Goal: Book appointment/travel/reservation

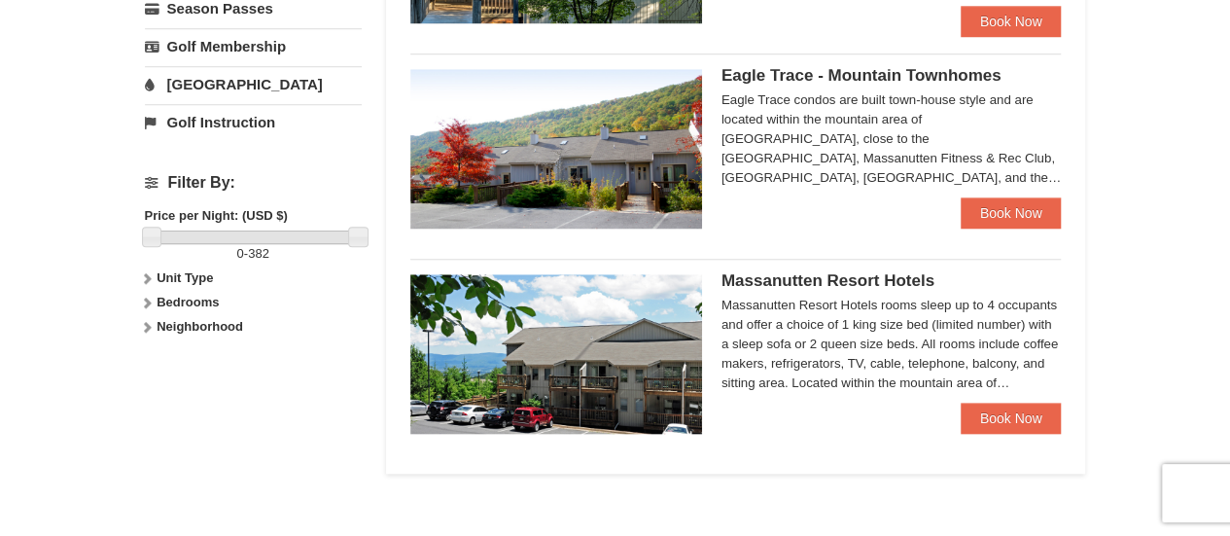
scroll to position [875, 0]
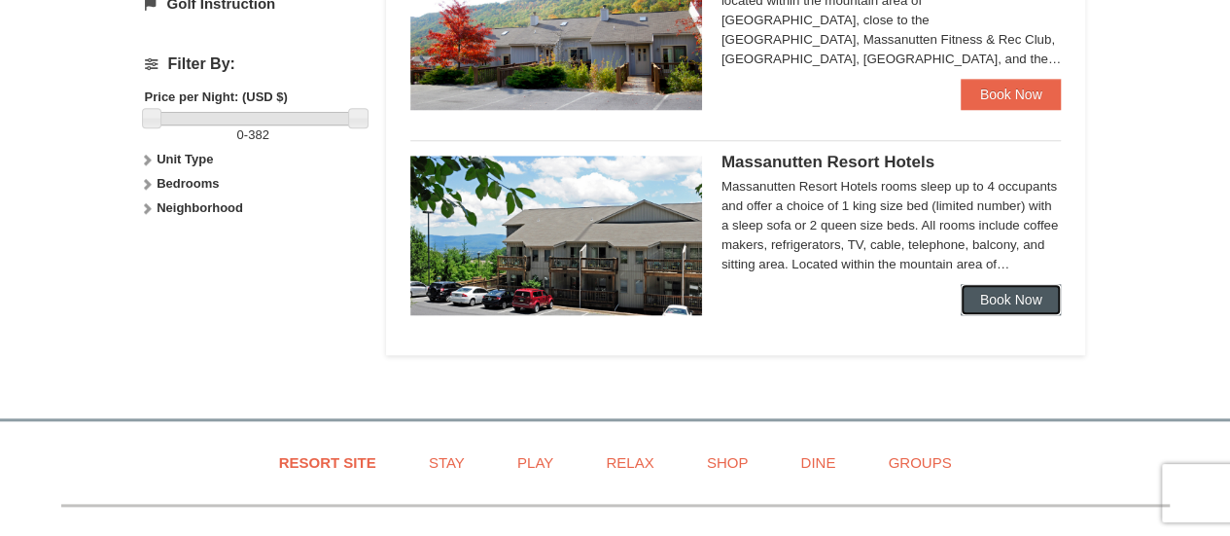
click at [1002, 298] on link "Book Now" at bounding box center [1011, 299] width 101 height 31
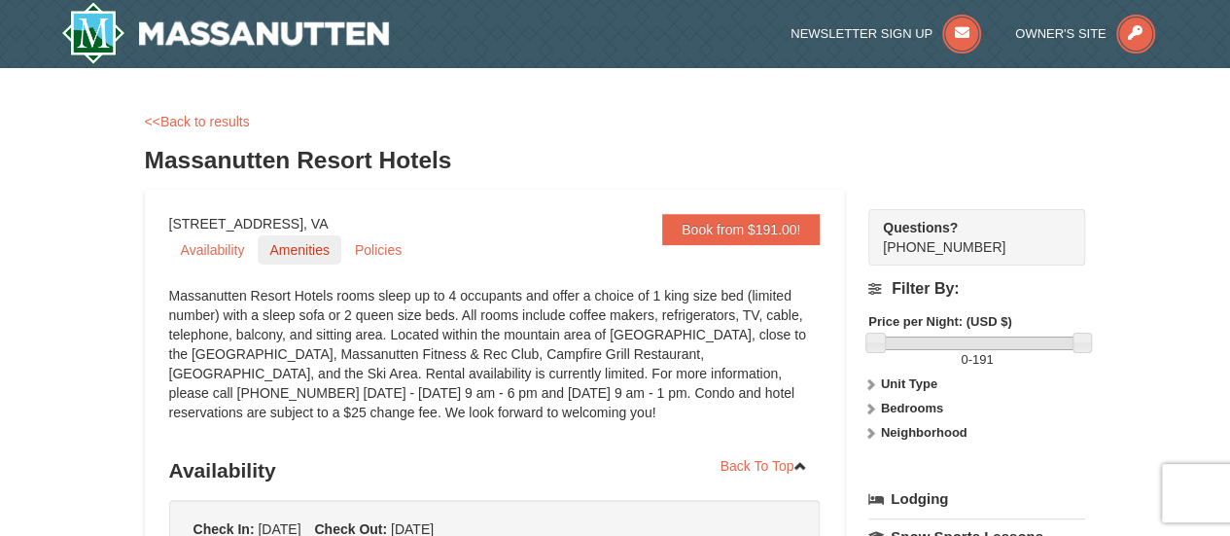
click at [283, 254] on link "Amenities" at bounding box center [299, 249] width 83 height 29
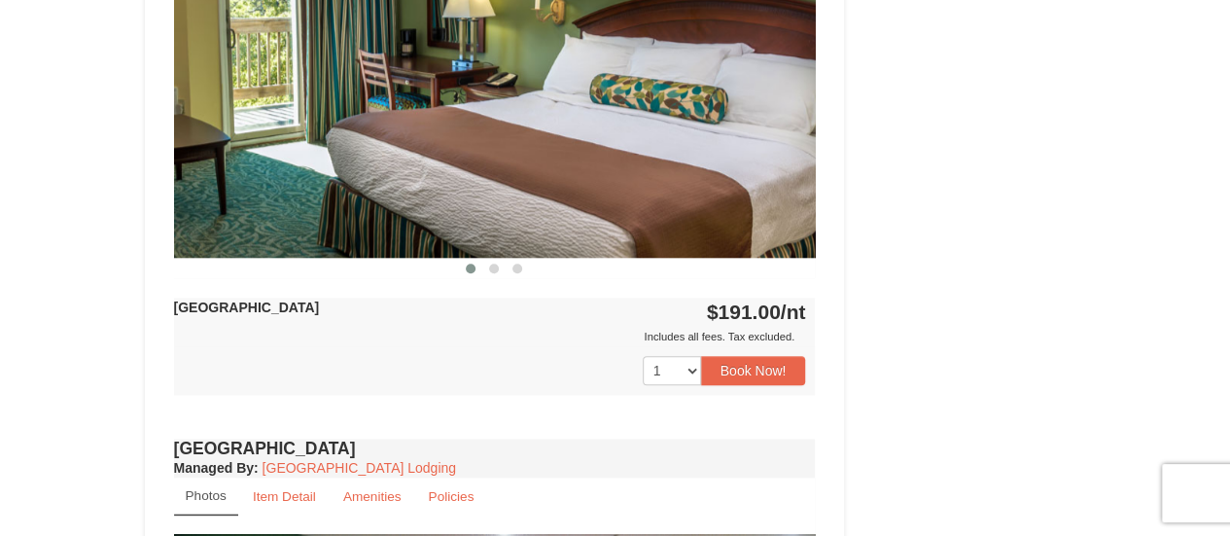
scroll to position [930, 0]
click at [771, 375] on button "Book Now!" at bounding box center [753, 370] width 105 height 29
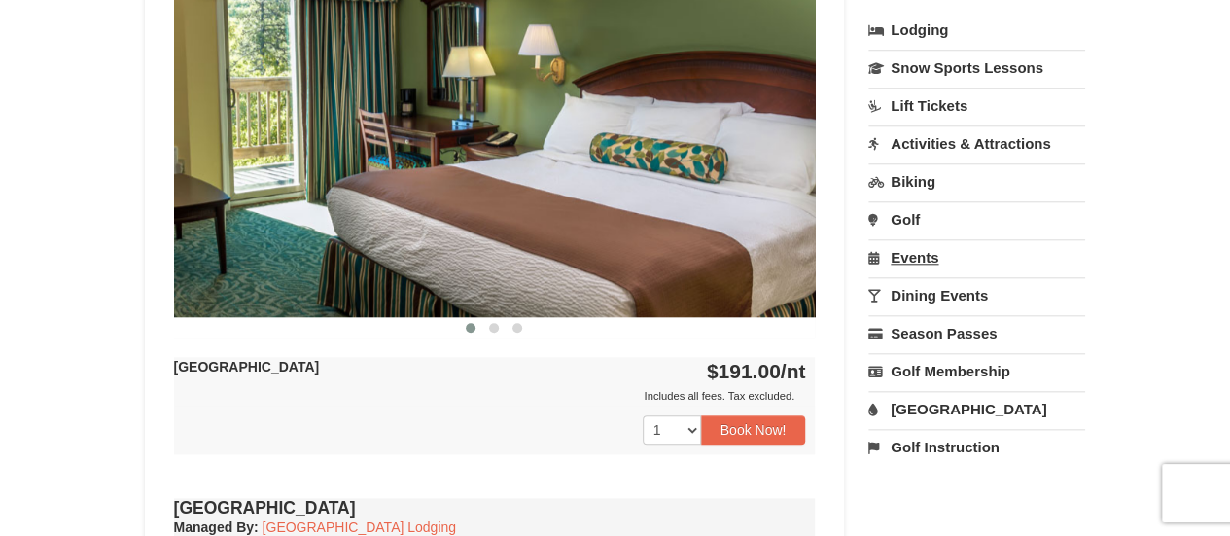
scroll to position [773, 0]
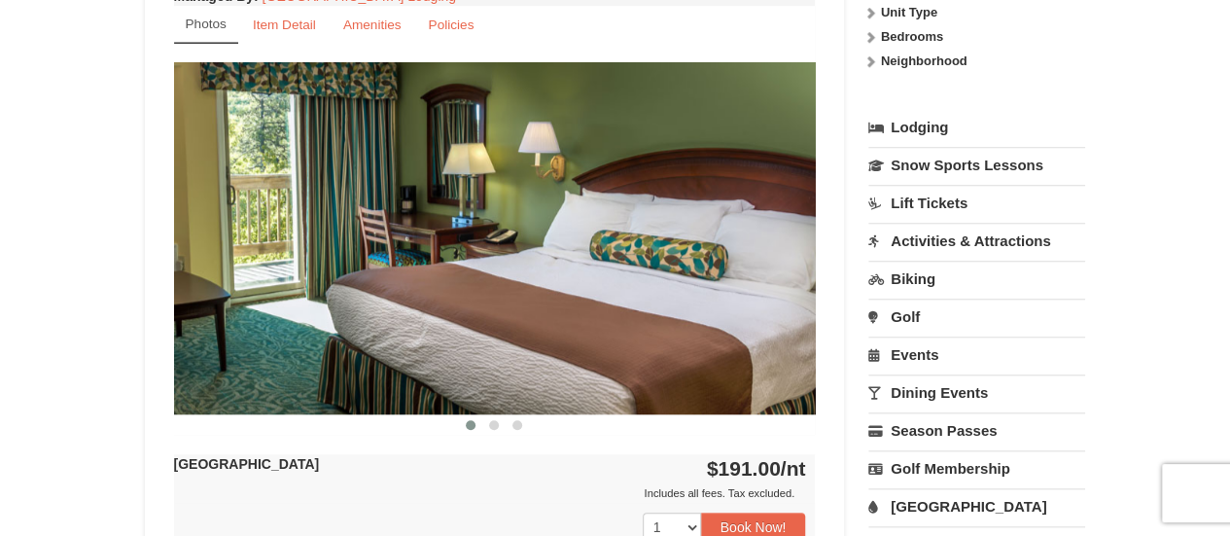
click at [985, 232] on link "Activities & Attractions" at bounding box center [977, 241] width 217 height 36
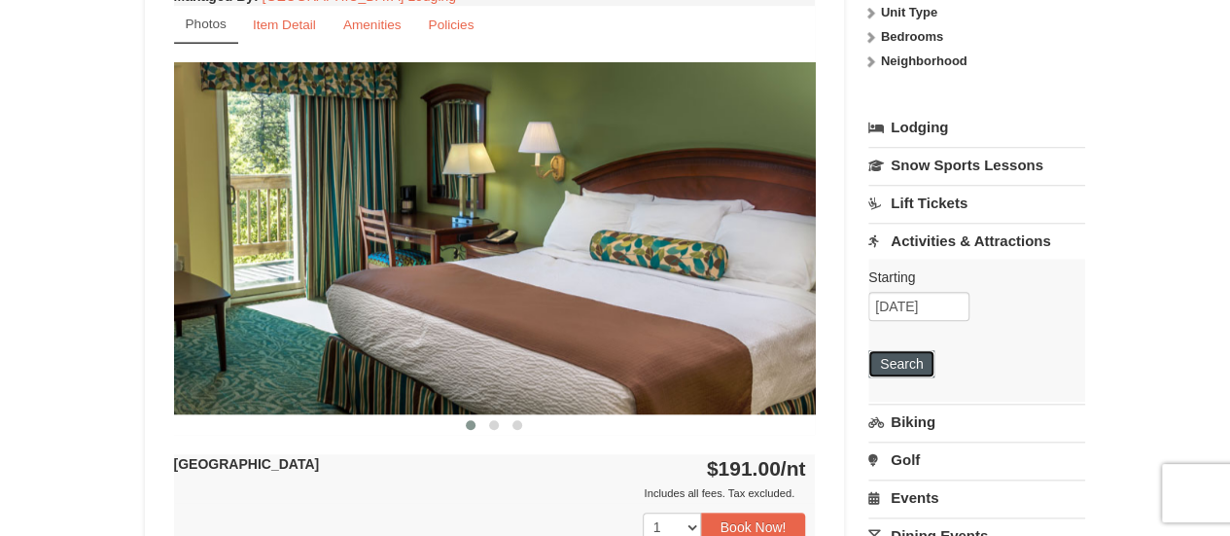
click at [907, 367] on button "Search" at bounding box center [902, 363] width 66 height 27
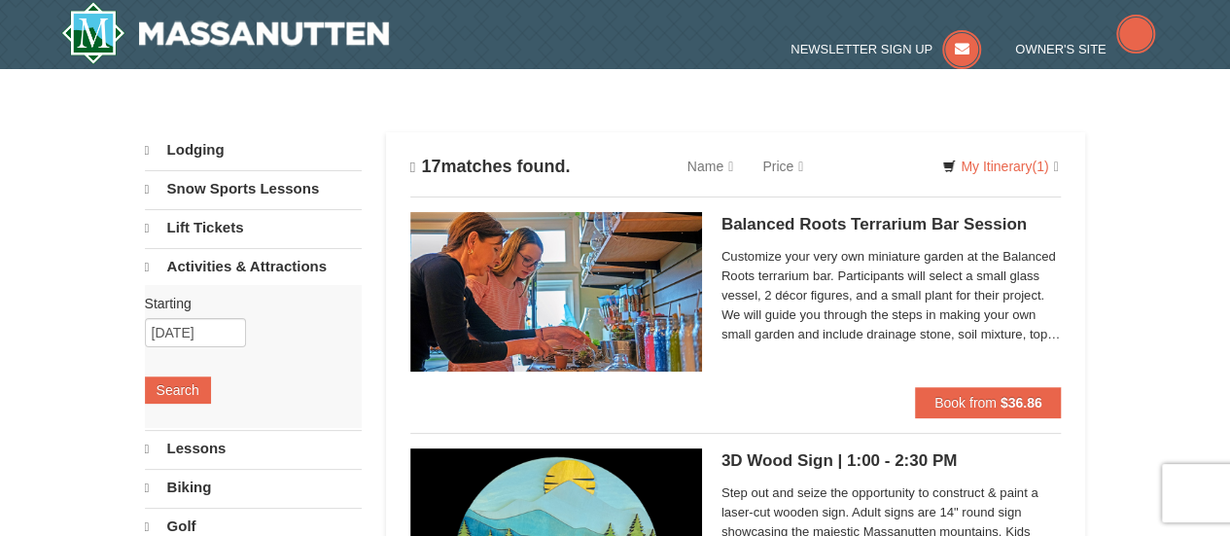
select select "9"
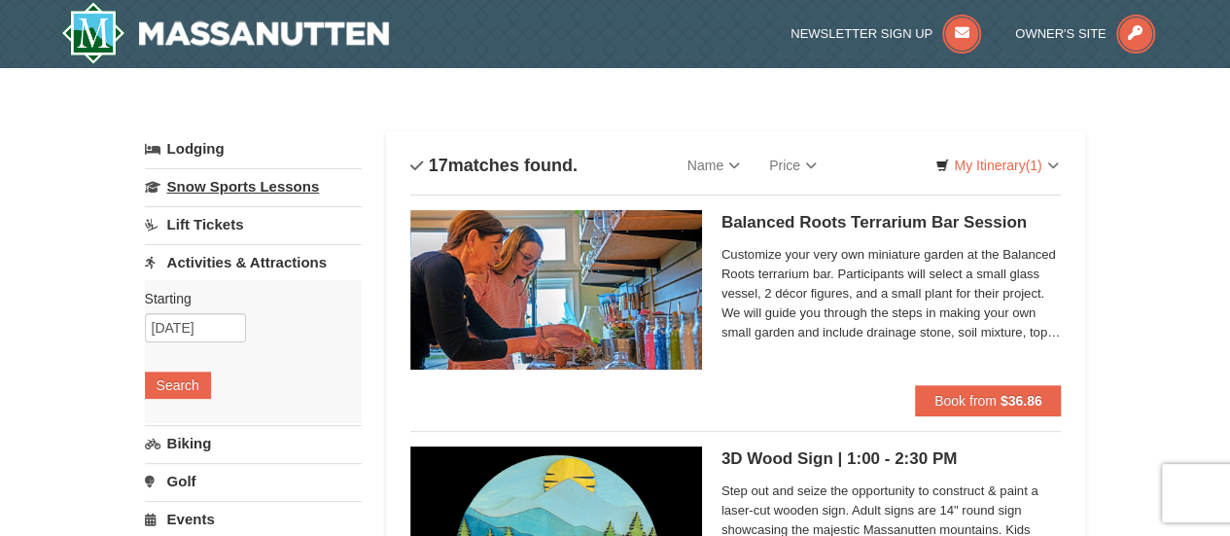
click at [198, 181] on link "Snow Sports Lessons" at bounding box center [253, 186] width 217 height 36
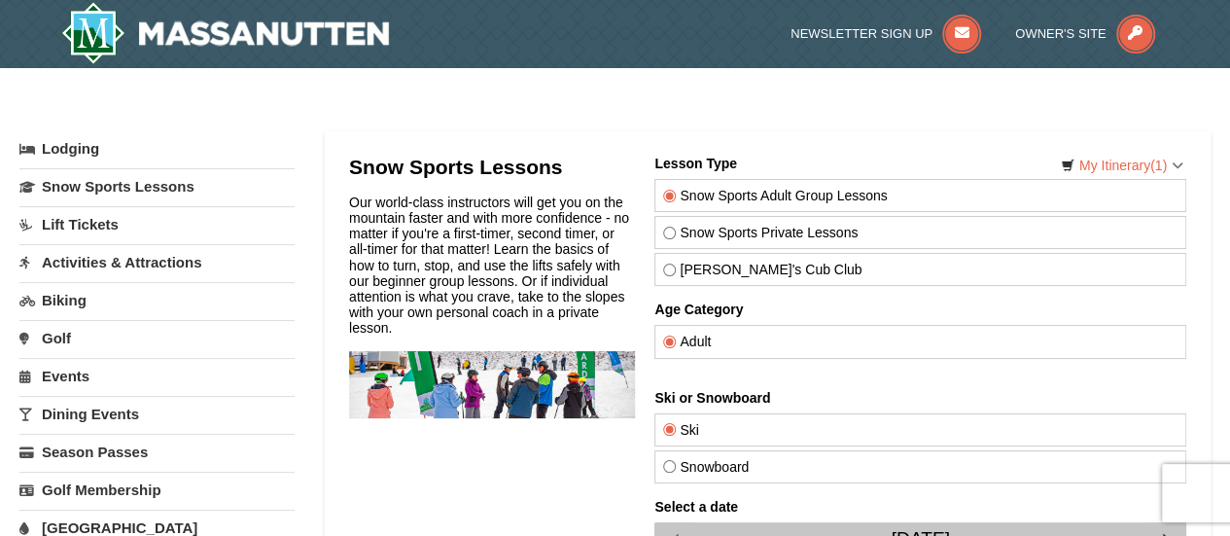
click at [115, 264] on link "Activities & Attractions" at bounding box center [156, 262] width 275 height 36
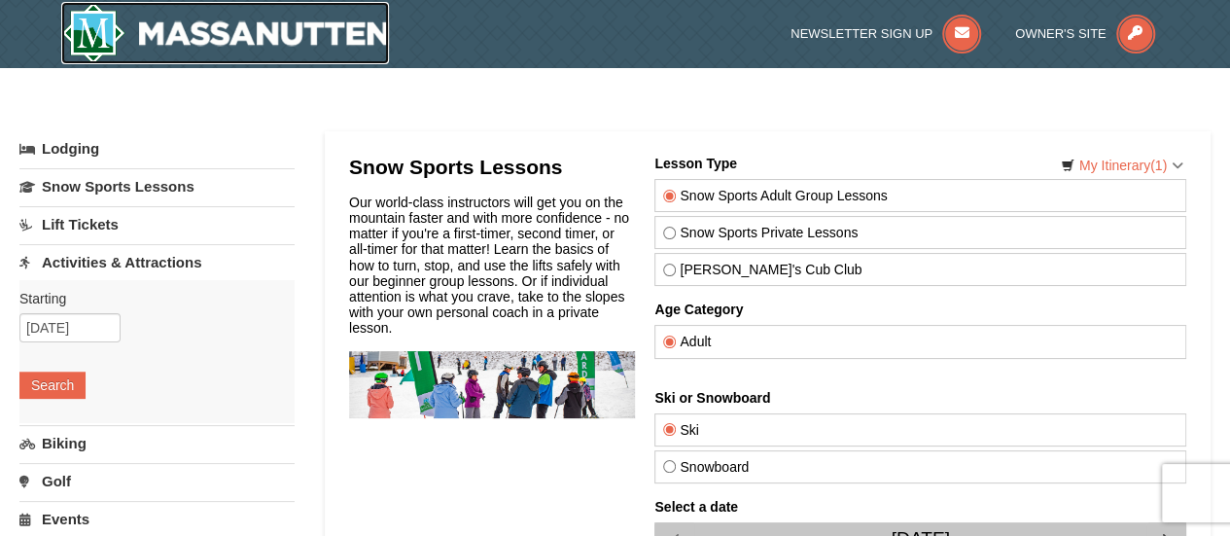
click at [124, 42] on img at bounding box center [225, 33] width 329 height 62
